Goal: Use online tool/utility: Utilize a website feature to perform a specific function

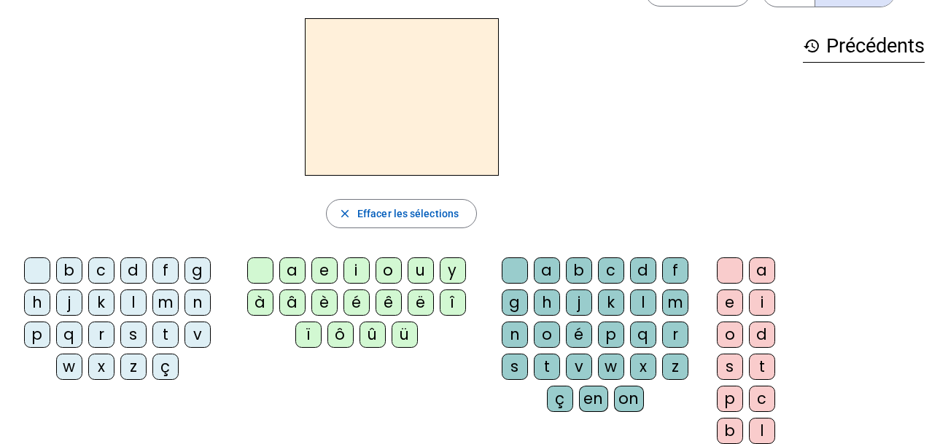
scroll to position [47, 0]
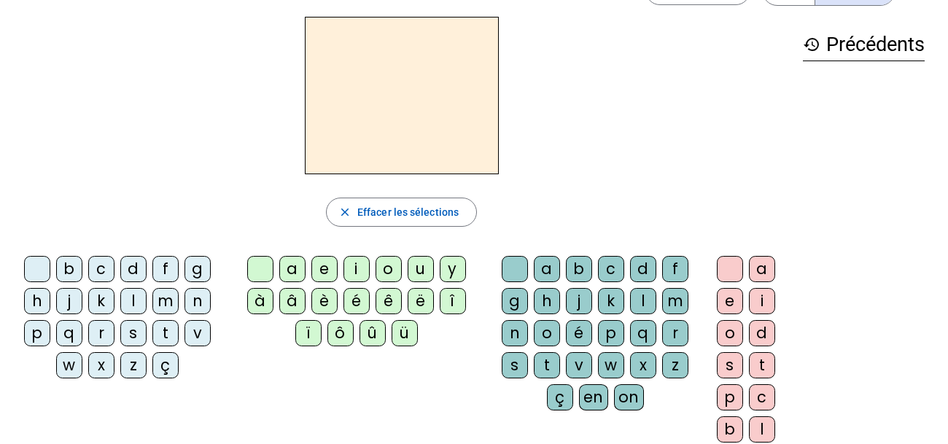
click at [163, 335] on div "t" at bounding box center [165, 333] width 26 height 26
click at [316, 265] on div "e" at bounding box center [324, 269] width 26 height 26
click at [129, 264] on div "d" at bounding box center [133, 269] width 26 height 26
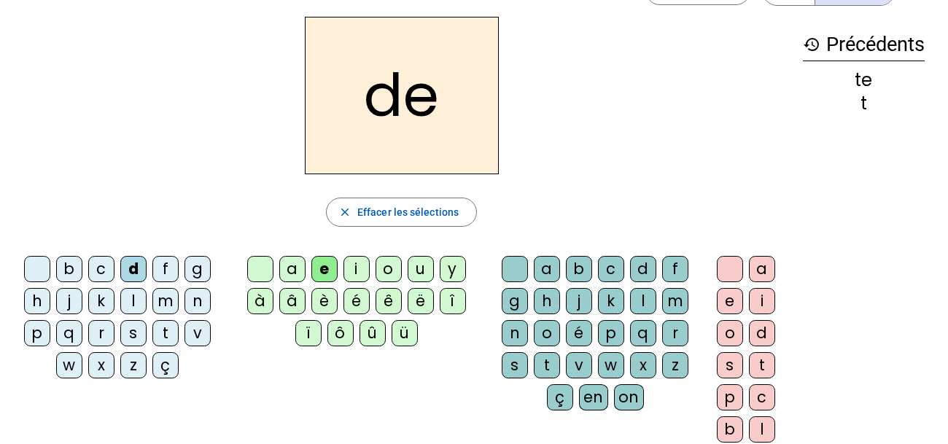
click at [161, 292] on div "m" at bounding box center [165, 301] width 26 height 26
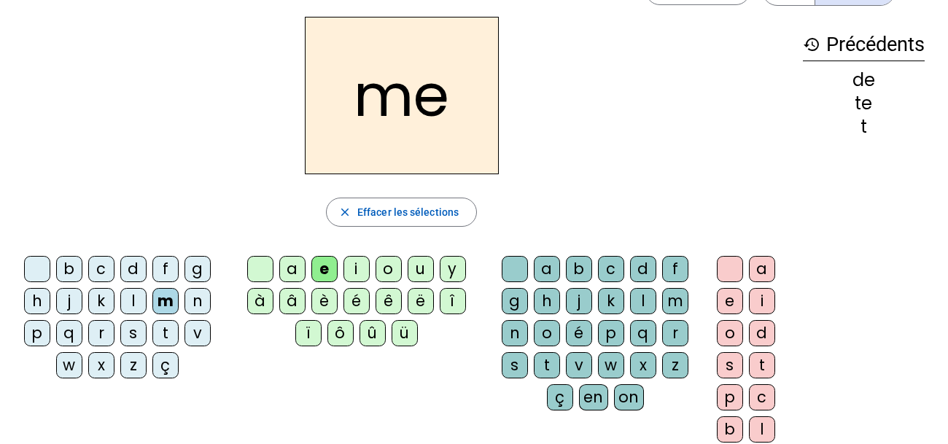
click at [353, 297] on div "é" at bounding box center [356, 301] width 26 height 26
click at [289, 267] on div "a" at bounding box center [292, 269] width 26 height 26
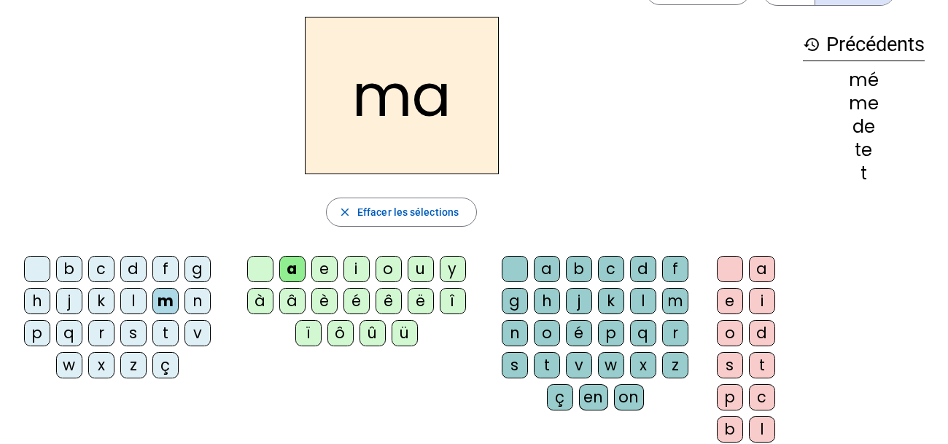
click at [636, 305] on div "l" at bounding box center [643, 301] width 26 height 26
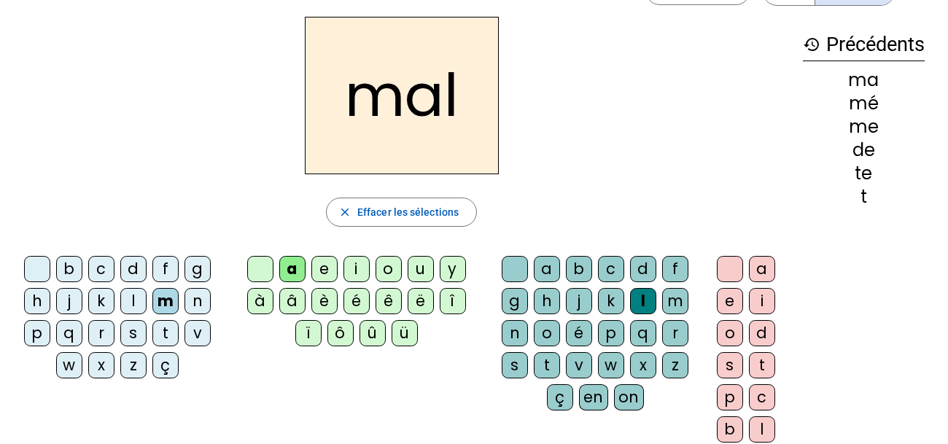
click at [353, 269] on div "i" at bounding box center [356, 269] width 26 height 26
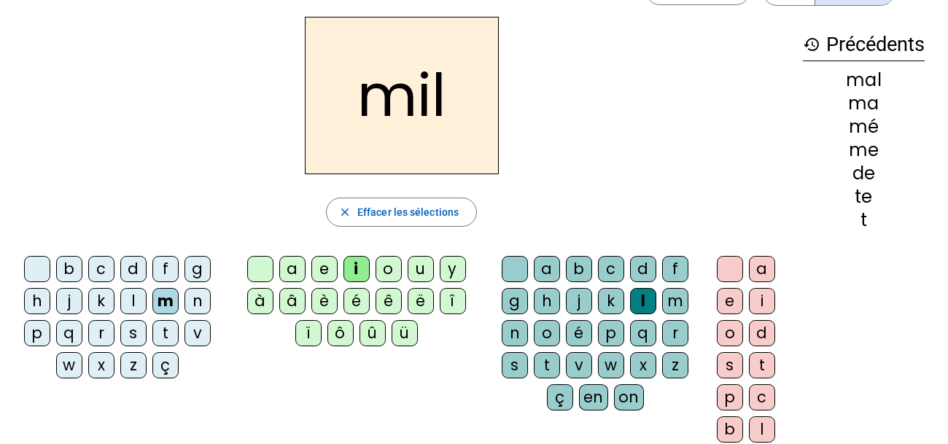
click at [163, 259] on div "f" at bounding box center [165, 269] width 26 height 26
